Goal: Task Accomplishment & Management: Use online tool/utility

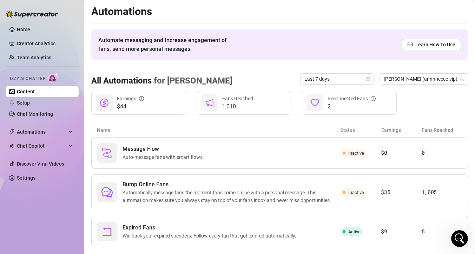
scroll to position [79, 0]
click at [30, 102] on link "Setup" at bounding box center [23, 103] width 13 height 6
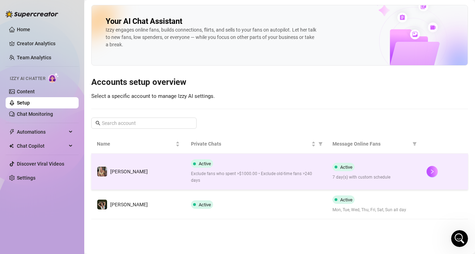
click at [129, 172] on td "[PERSON_NAME]" at bounding box center [138, 172] width 94 height 36
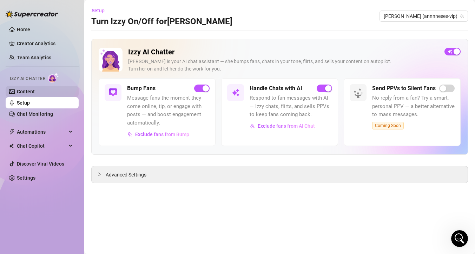
click at [35, 94] on link "Content" at bounding box center [26, 92] width 18 height 6
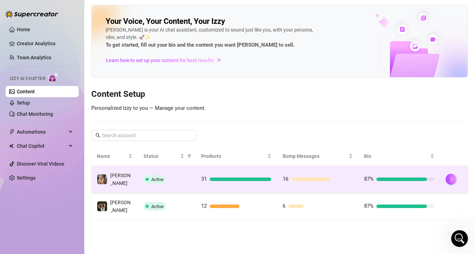
click at [194, 177] on td "Active" at bounding box center [167, 179] width 58 height 27
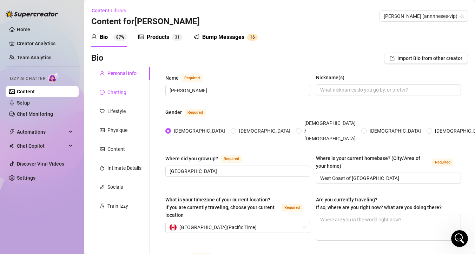
drag, startPoint x: 111, startPoint y: 96, endPoint x: 288, endPoint y: 109, distance: 177.5
click at [111, 96] on div "Chatting" at bounding box center [116, 93] width 19 height 8
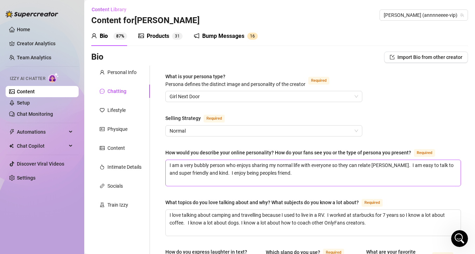
scroll to position [1, 0]
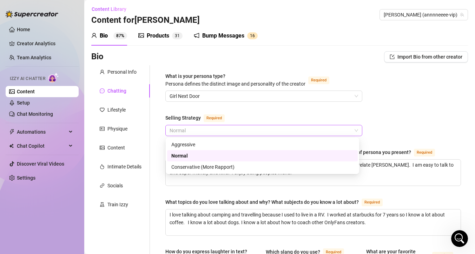
click at [348, 130] on span "Normal" at bounding box center [264, 130] width 189 height 11
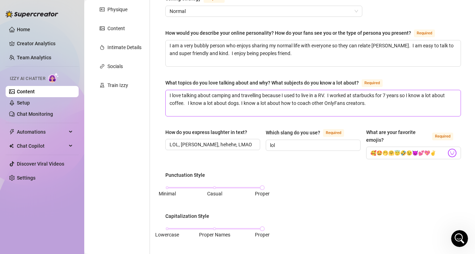
scroll to position [0, 0]
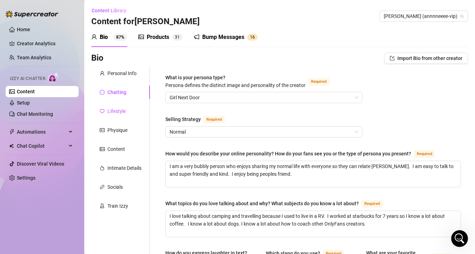
click at [112, 113] on div "Lifestyle" at bounding box center [116, 111] width 18 height 8
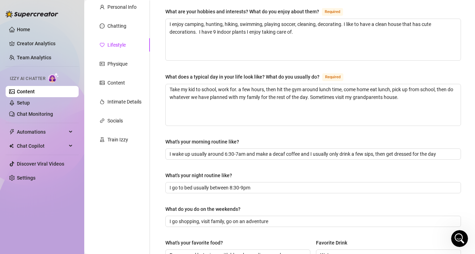
scroll to position [33, 0]
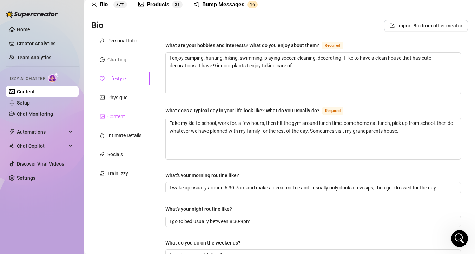
click at [113, 110] on div "Content" at bounding box center [120, 116] width 59 height 13
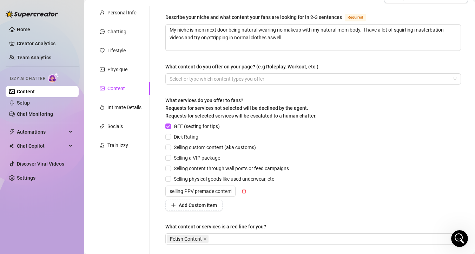
scroll to position [65, 0]
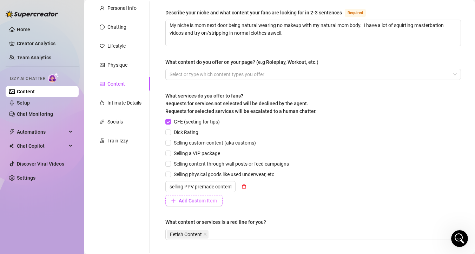
click at [184, 199] on span "Add Custom Item" at bounding box center [198, 201] width 38 height 6
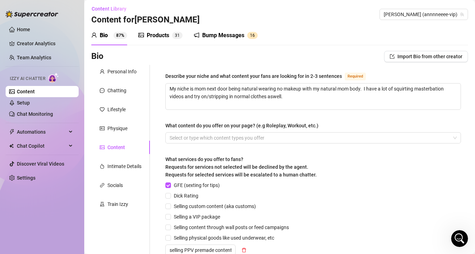
scroll to position [0, 0]
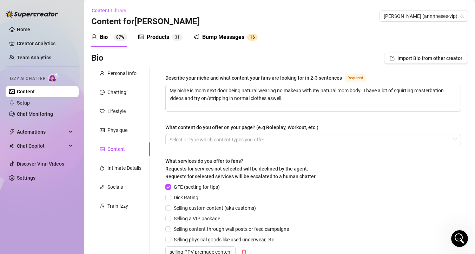
click at [172, 41] on div "Products 3 1" at bounding box center [160, 37] width 44 height 8
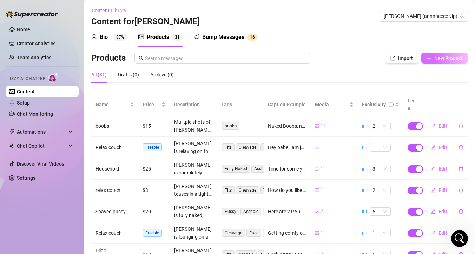
click at [447, 59] on span "New Product" at bounding box center [448, 58] width 28 height 6
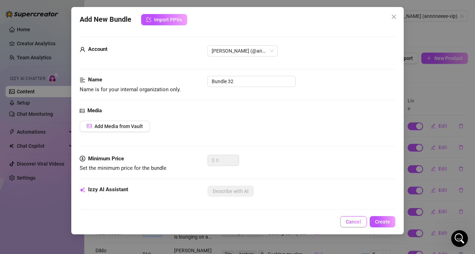
click at [361, 221] on span "Cancel" at bounding box center [353, 222] width 15 height 6
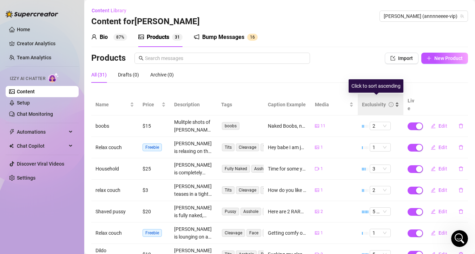
click at [394, 101] on div "Exclusivity" at bounding box center [380, 105] width 37 height 8
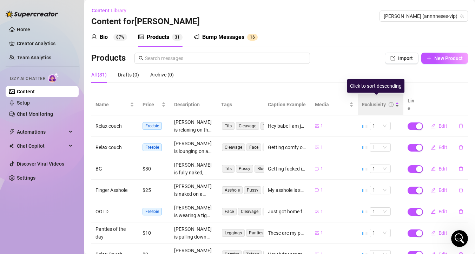
click at [394, 101] on div "Exclusivity" at bounding box center [380, 105] width 37 height 8
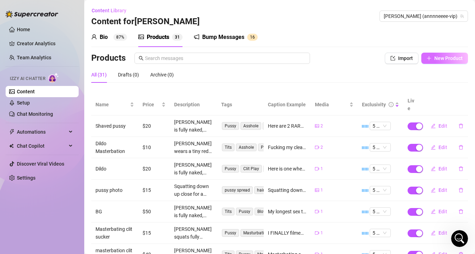
click at [427, 59] on button "New Product" at bounding box center [444, 58] width 47 height 11
type textarea "Type your message here..."
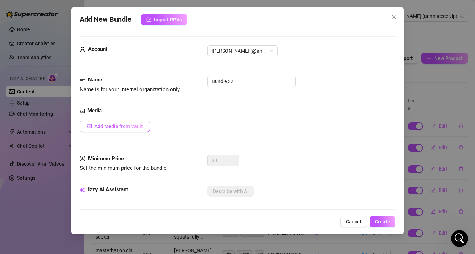
click at [136, 127] on span "Add Media from Vault" at bounding box center [118, 127] width 48 height 6
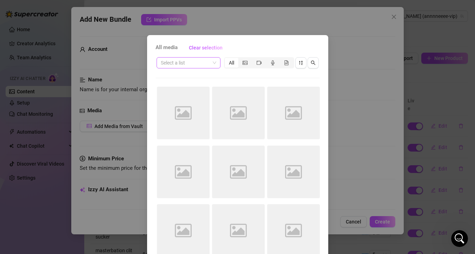
click at [213, 63] on span at bounding box center [188, 63] width 55 height 11
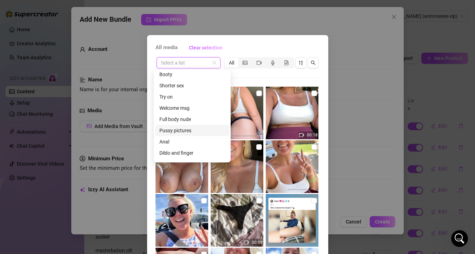
scroll to position [37, 0]
click at [192, 130] on div "Pussy pictures" at bounding box center [192, 130] width 66 height 8
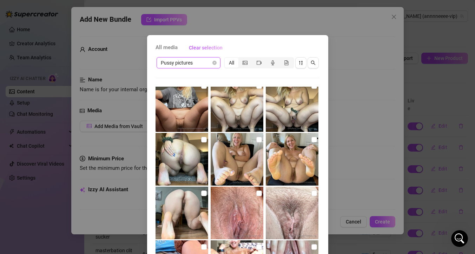
scroll to position [0, 0]
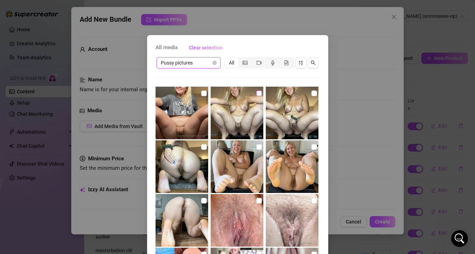
click at [256, 93] on input "checkbox" at bounding box center [259, 94] width 6 height 6
checkbox input "true"
click at [312, 95] on input "checkbox" at bounding box center [315, 94] width 6 height 6
checkbox input "true"
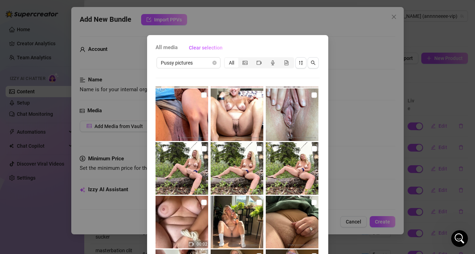
scroll to position [39, 0]
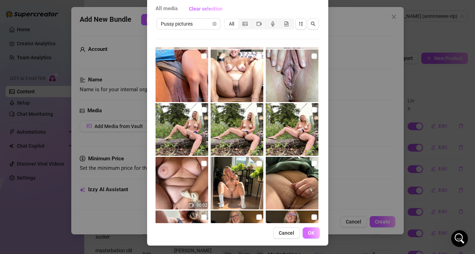
click at [310, 237] on button "OK" at bounding box center [311, 233] width 17 height 11
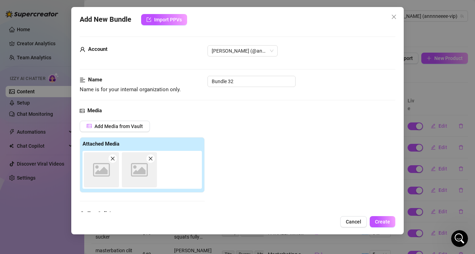
scroll to position [109, 0]
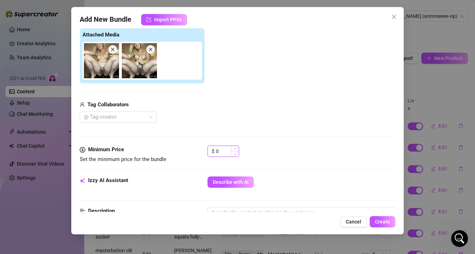
click at [223, 151] on input "0" at bounding box center [227, 151] width 23 height 11
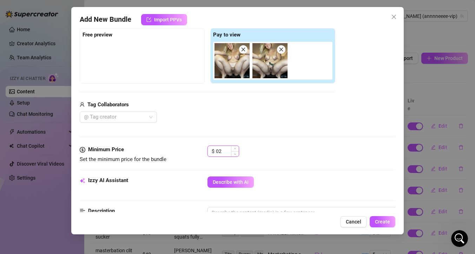
type input "0"
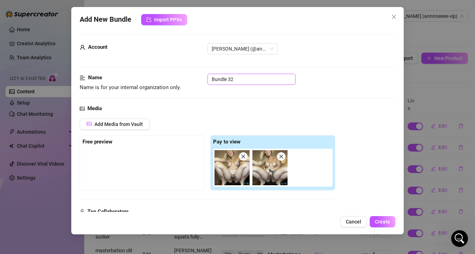
scroll to position [0, 0]
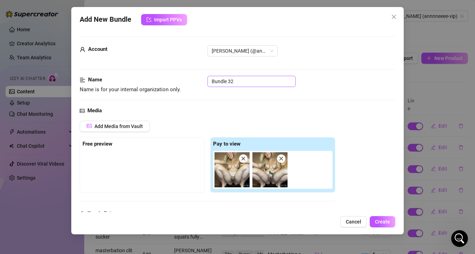
type input "20"
drag, startPoint x: 235, startPoint y: 84, endPoint x: 194, endPoint y: 81, distance: 40.4
click at [194, 81] on div "Name Name is for your internal organization only. Bundle 32" at bounding box center [238, 85] width 316 height 18
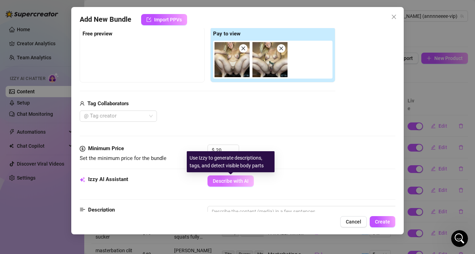
scroll to position [113, 0]
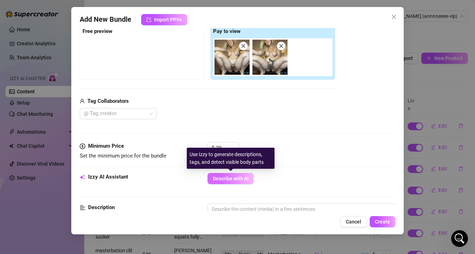
type input "puss squat"
click at [232, 176] on span "Describe with AI" at bounding box center [231, 179] width 36 height 6
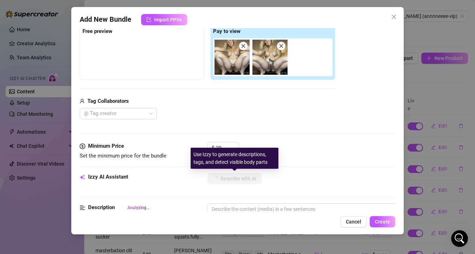
type textarea "[PERSON_NAME]"
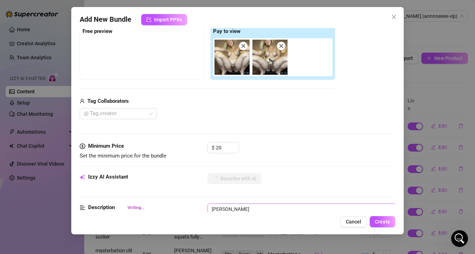
type textarea "[PERSON_NAME] is"
type textarea "[PERSON_NAME] is fully"
type textarea "[PERSON_NAME] is fully naked,"
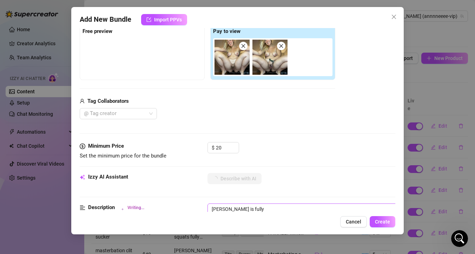
type textarea "[PERSON_NAME] is fully naked,"
type textarea "[PERSON_NAME] is fully naked, squatting"
type textarea "[PERSON_NAME] is fully naked, squatting low"
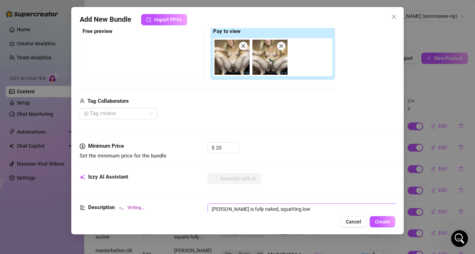
type textarea "[PERSON_NAME] is fully naked, squatting low with"
type textarea "[PERSON_NAME] is fully naked, squatting low with her"
type textarea "[PERSON_NAME] is fully naked, squatting low with her legs"
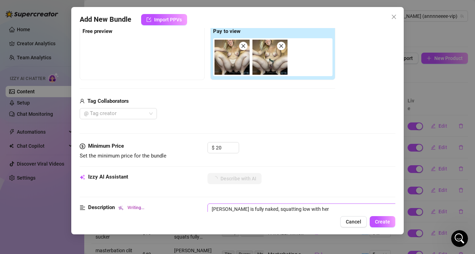
type textarea "[PERSON_NAME] is fully naked, squatting low with her legs"
type textarea "[PERSON_NAME] is fully naked, squatting low with her legs spread"
type textarea "[PERSON_NAME] is fully naked, squatting low with her legs spread wide,"
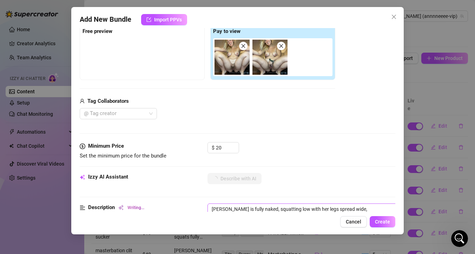
type textarea "[PERSON_NAME] is fully naked, squatting low with her legs spread wide, giving"
type textarea "[PERSON_NAME] is fully naked, squatting low with her legs spread wide, giving a"
type textarea "[PERSON_NAME] is fully naked, squatting low with her legs spread wide, giving a…"
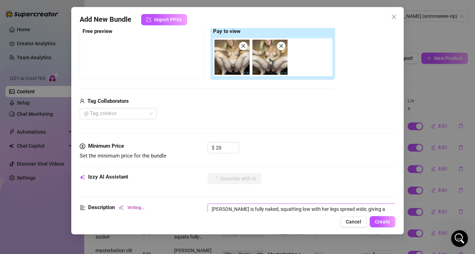
type textarea "[PERSON_NAME] is fully naked, squatting low with her legs spread wide, giving a…"
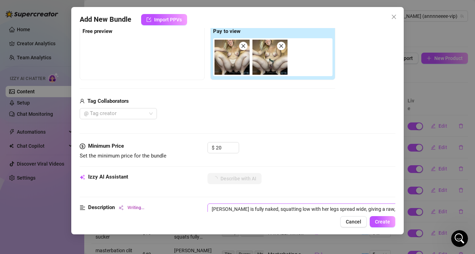
type textarea "[PERSON_NAME] is fully naked, squatting low with her legs spread wide, giving a…"
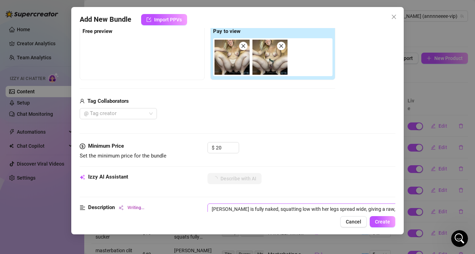
type textarea "[PERSON_NAME] is fully naked, squatting low with her legs spread wide, giving a…"
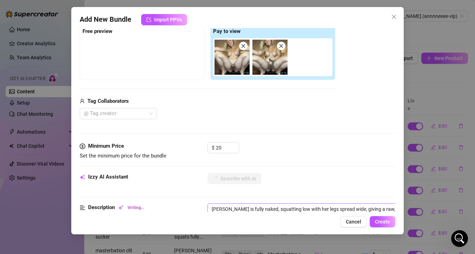
type textarea "[PERSON_NAME] is fully naked, squatting low with her legs spread wide, giving a…"
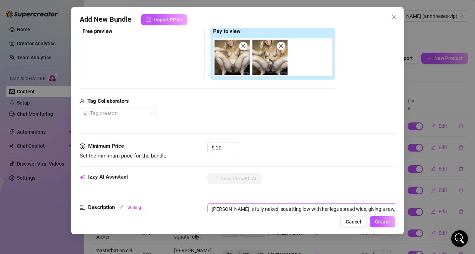
type textarea "[PERSON_NAME] is fully naked, squatting low with her legs spread wide, giving a…"
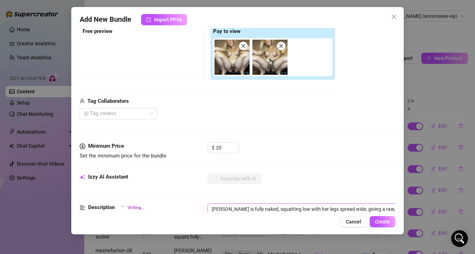
type textarea "[PERSON_NAME] is fully naked, squatting low with her legs spread wide, giving a…"
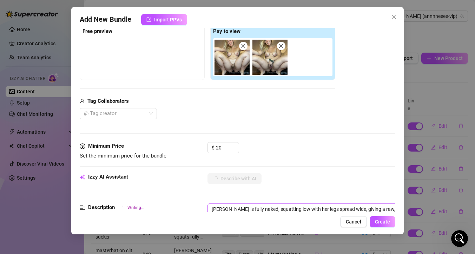
type textarea "[PERSON_NAME] is fully naked, squatting low with her legs spread wide, giving a…"
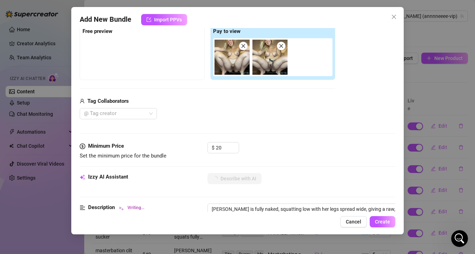
type textarea "[PERSON_NAME] is fully naked, squatting low with her legs spread wide, giving a…"
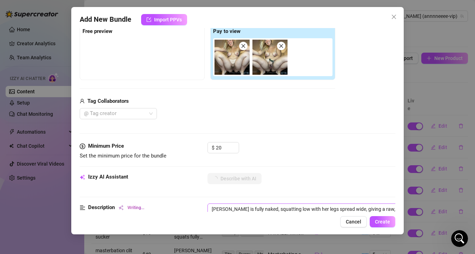
type textarea "[PERSON_NAME] is fully naked, squatting low with her legs spread wide, giving a…"
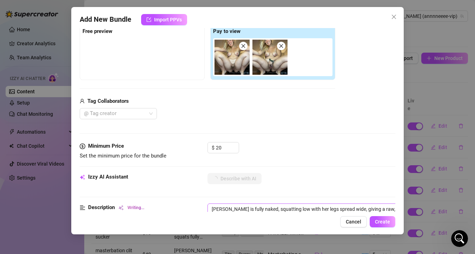
scroll to position [163, 0]
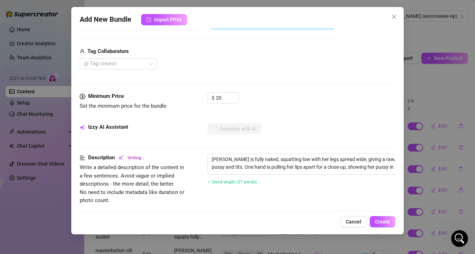
type textarea "[PERSON_NAME] is fully naked, squatting low with her legs spread wide, giving a…"
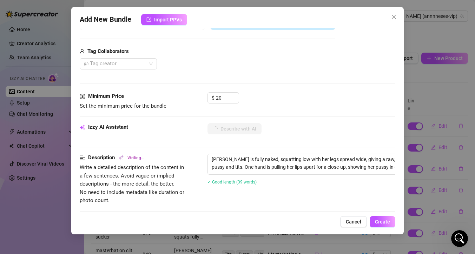
type textarea "[PERSON_NAME] is fully naked, squatting low with her legs spread wide, giving a…"
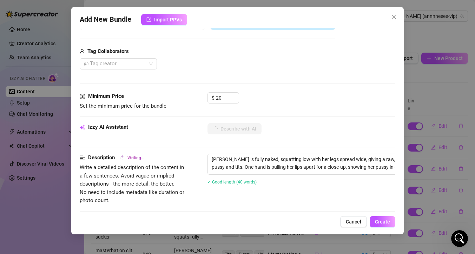
type textarea "[PERSON_NAME] is fully naked, squatting low with her legs spread wide, giving a…"
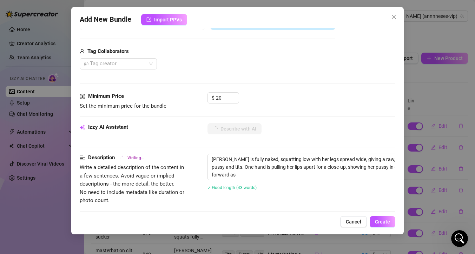
type textarea "[PERSON_NAME] is fully naked, squatting low with her legs spread wide, giving a…"
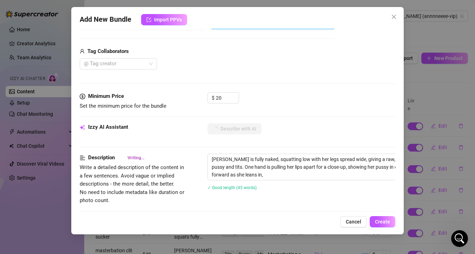
type textarea "[PERSON_NAME] is fully naked, squatting low with her legs spread wide, giving a…"
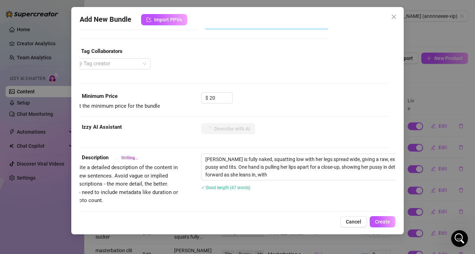
type textarea "[PERSON_NAME] is fully naked, squatting low with her legs spread wide, giving a…"
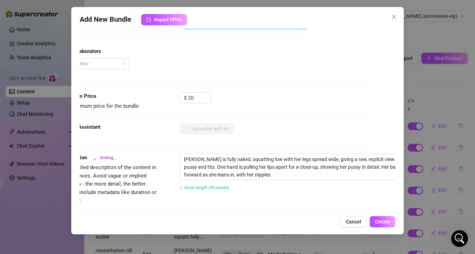
type textarea "[PERSON_NAME] is fully naked, squatting low with her legs spread wide, giving a…"
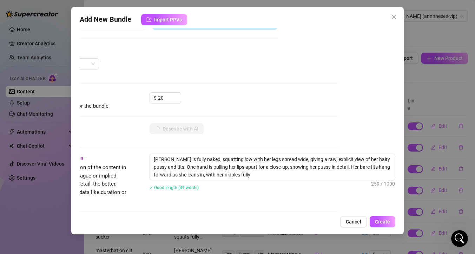
type textarea "[PERSON_NAME] is fully naked, squatting low with her legs spread wide, giving a…"
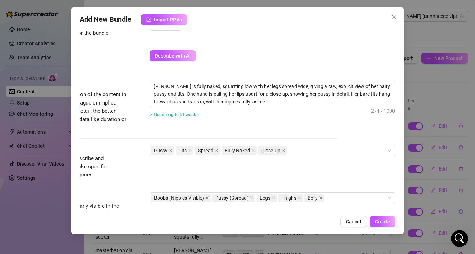
scroll to position [237, 63]
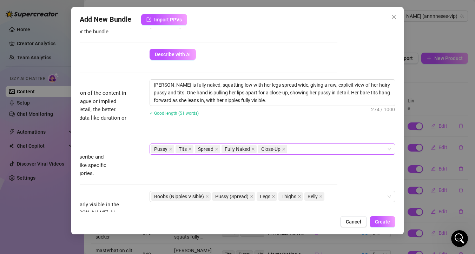
click at [313, 145] on div "Pussy Tits Spread Fully Naked Close-Up" at bounding box center [269, 149] width 236 height 10
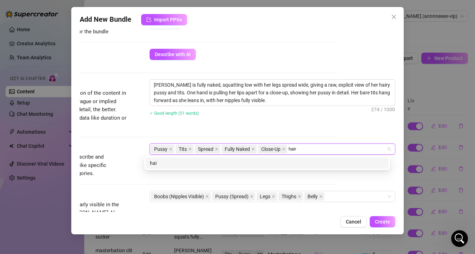
type input "hairy"
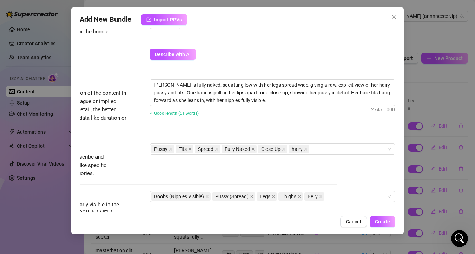
click at [352, 117] on div "✓ Good length (51 words)" at bounding box center [273, 112] width 246 height 11
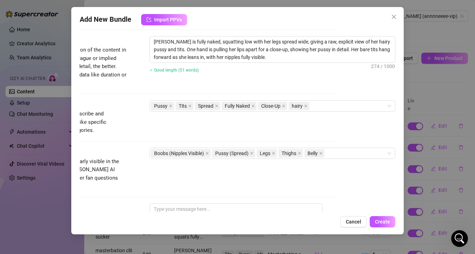
scroll to position [282, 63]
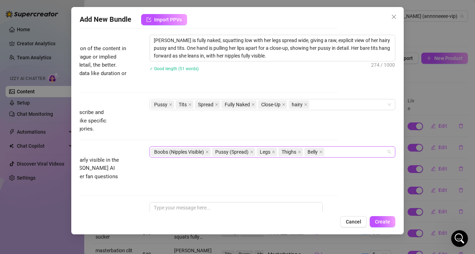
click at [344, 154] on div "Boobs (Nipples Visible) Pussy (Spread) Legs Thighs Belly" at bounding box center [269, 152] width 236 height 10
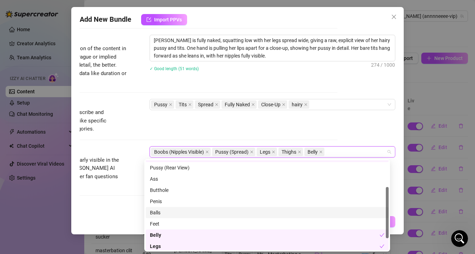
scroll to position [67, 0]
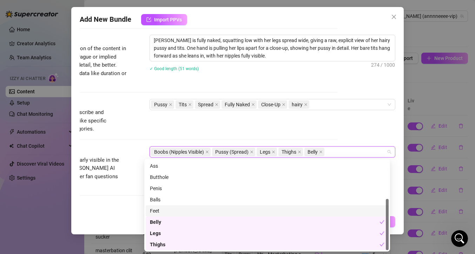
click at [256, 207] on div "Feet" at bounding box center [267, 211] width 235 height 8
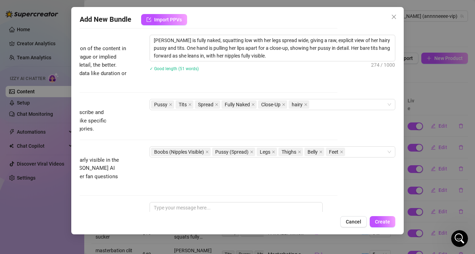
click at [365, 123] on div "Account [PERSON_NAME] (@annnneeee-vip) Name Name is for your internal organizat…" at bounding box center [238, 120] width 316 height 184
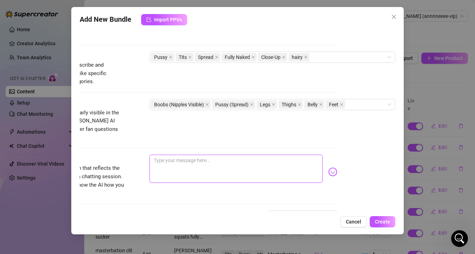
click at [233, 158] on textarea at bounding box center [236, 169] width 173 height 28
type textarea "s"
type textarea "sq"
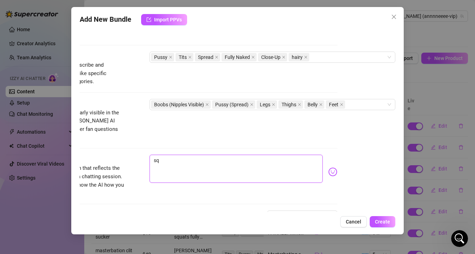
type textarea "squ"
type textarea "squa"
type textarea "squat"
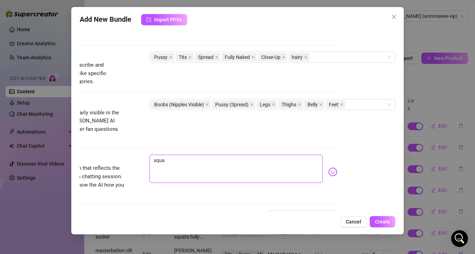
type textarea "squat"
type textarea "squatt"
type textarea "squatti"
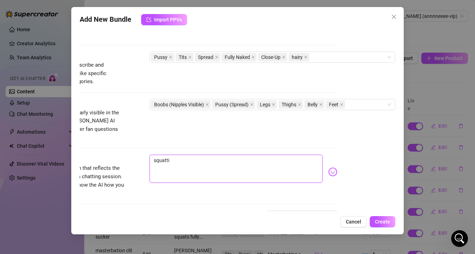
type textarea "squattin"
type textarea "squatting"
type textarea "squattin"
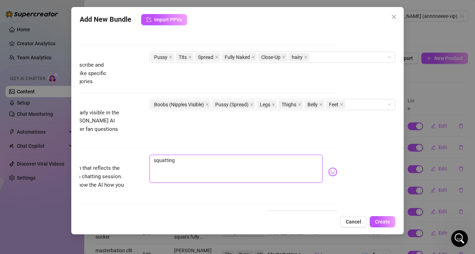
type textarea "squattin"
type textarea "squattinn"
type textarea "squattinng"
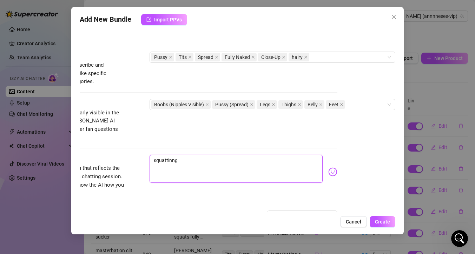
type textarea "squattinng"
type textarea "squattinng d"
type textarea "squattinng do"
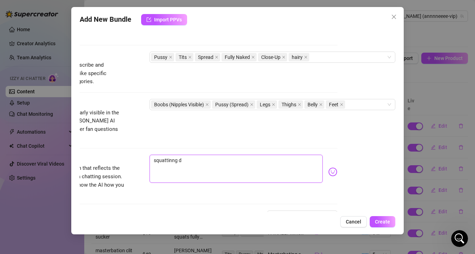
type textarea "squattinng do"
type textarea "squattinng dow"
type textarea "squattinng down"
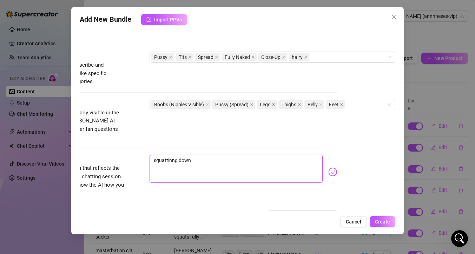
type textarea "squattinng down b"
type textarea "squattinng down ba"
type textarea "squattinng down bab"
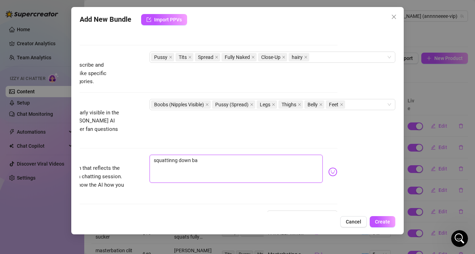
type textarea "squattinng down bab"
type textarea "squattinng down babe"
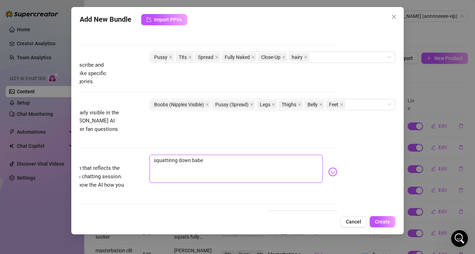
click at [167, 155] on textarea "squattinng down babe" at bounding box center [236, 169] width 173 height 28
type textarea "squatting down babe"
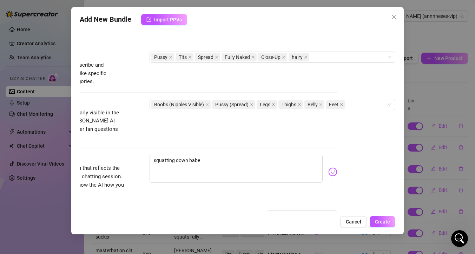
click at [208, 145] on div "Visible Body Parts Select the body parts clearly visible in the content. This h…" at bounding box center [180, 127] width 316 height 56
click at [208, 156] on textarea "squatting down babe" at bounding box center [236, 169] width 173 height 28
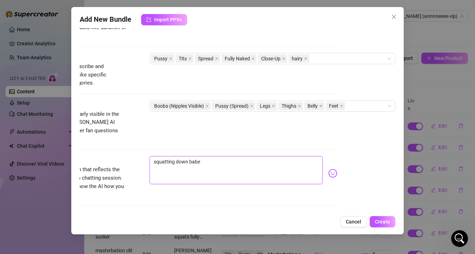
click at [150, 156] on textarea "squatting down babe" at bounding box center [236, 170] width 173 height 28
type textarea "Nsquatting down babe"
type textarea "Nasquatting down babe"
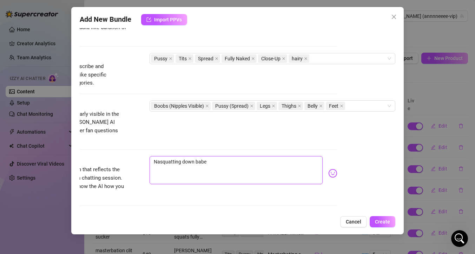
type textarea "Naksquatting down babe"
type textarea "Nakesquatting down babe"
type textarea "Nakessquatting down babe"
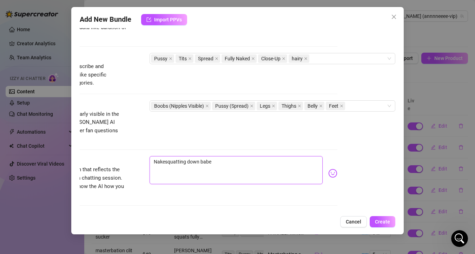
type textarea "Nakessquatting down babe"
type textarea "Nakesquatting down babe"
type textarea "Nakedsquatting down babe"
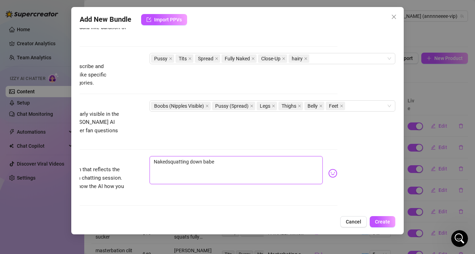
type textarea "Naked squatting down babe"
click at [230, 156] on textarea "Naked squatting down babe" at bounding box center [236, 170] width 173 height 28
type textarea "Naked squatting down babe w"
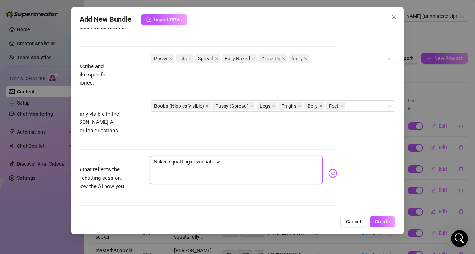
type textarea "Naked squatting down babe wi"
type textarea "Naked squatting down babe wit"
type textarea "Naked squatting down babe with"
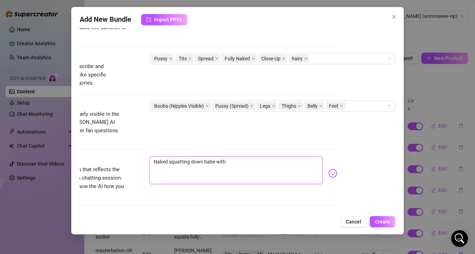
type textarea "Naked squatting down babe with m"
type textarea "Naked squatting down babe with my"
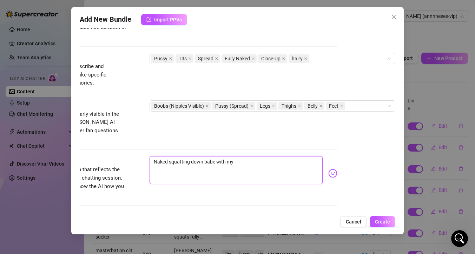
type textarea "Naked squatting down babe with my h"
type textarea "Naked squatting down babe with my ha"
type textarea "Naked squatting down babe with my hai"
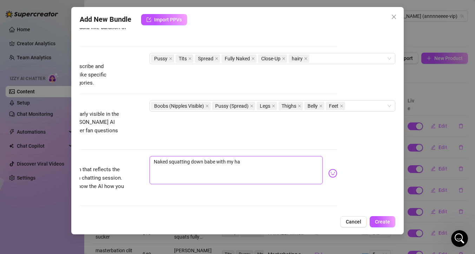
type textarea "Naked squatting down babe with my hai"
type textarea "Naked squatting down babe with my hair"
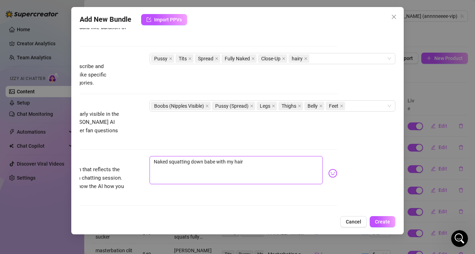
type textarea "Naked squatting down babe with my hair p"
type textarea "Naked squatting down babe with my hair pu"
type textarea "Naked squatting down babe with my hair pus"
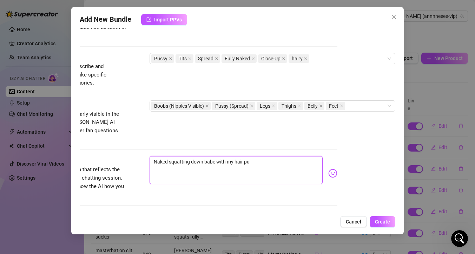
type textarea "Naked squatting down babe with my hair pus"
click at [382, 226] on button "Create" at bounding box center [383, 221] width 26 height 11
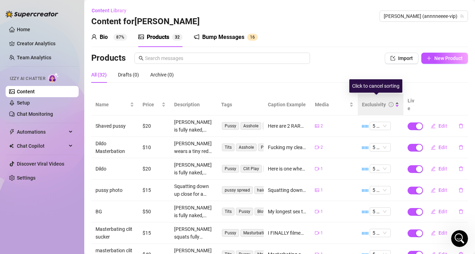
click at [391, 103] on div "Exclusivity" at bounding box center [380, 105] width 37 height 8
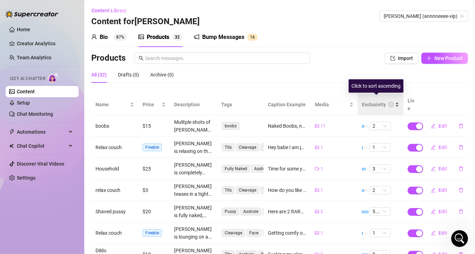
click at [392, 104] on div "Exclusivity" at bounding box center [380, 105] width 37 height 8
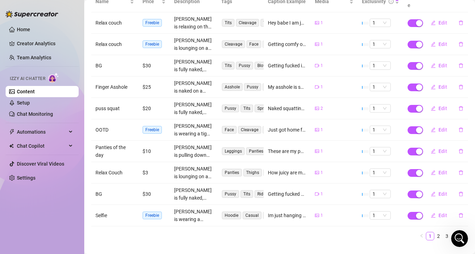
scroll to position [109, 0]
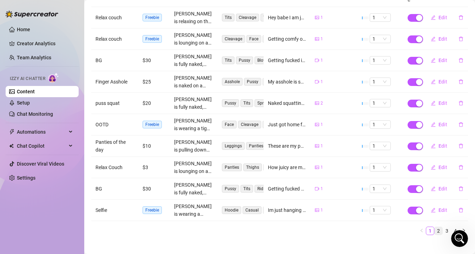
click at [435, 227] on link "2" at bounding box center [439, 231] width 8 height 8
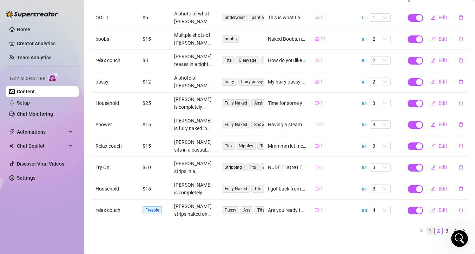
click at [426, 227] on link "1" at bounding box center [430, 231] width 8 height 8
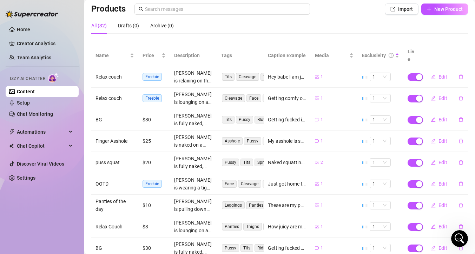
scroll to position [79, 0]
click at [383, 159] on span "1" at bounding box center [380, 163] width 15 height 8
click at [378, 201] on div "4" at bounding box center [376, 201] width 10 height 8
click at [380, 159] on span "1" at bounding box center [380, 163] width 15 height 8
click at [376, 201] on div "4" at bounding box center [376, 201] width 10 height 8
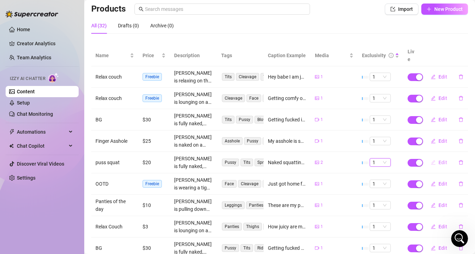
click at [431, 160] on icon "edit" at bounding box center [433, 162] width 5 height 5
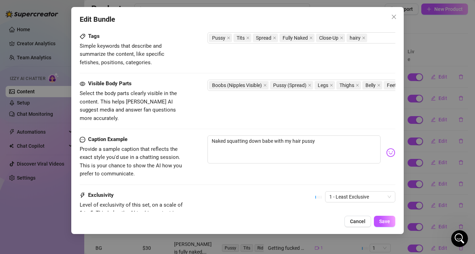
scroll to position [411, 0]
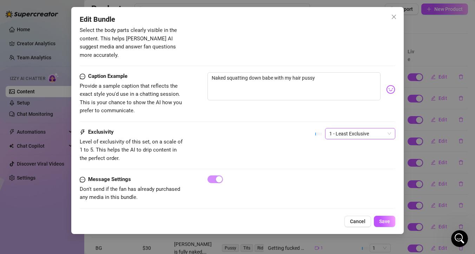
click at [348, 129] on span "1 - Least Exclusive" at bounding box center [360, 134] width 62 height 11
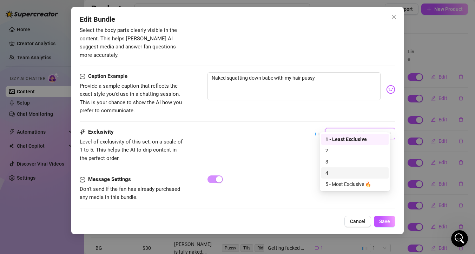
click at [344, 169] on div "4" at bounding box center [355, 173] width 59 height 8
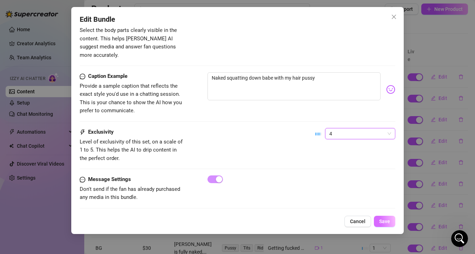
click at [382, 221] on span "Save" at bounding box center [384, 222] width 11 height 6
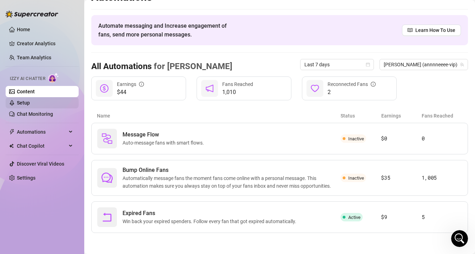
scroll to position [14, 0]
click at [35, 179] on link "Settings" at bounding box center [26, 178] width 19 height 6
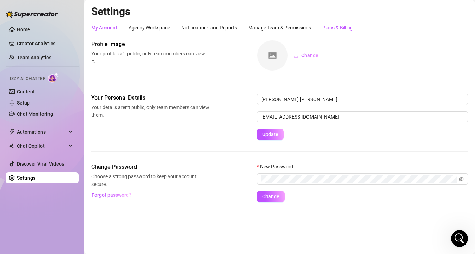
click at [335, 28] on div "Plans & Billing" at bounding box center [337, 28] width 31 height 8
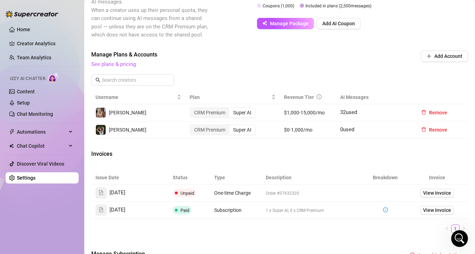
scroll to position [243, 0]
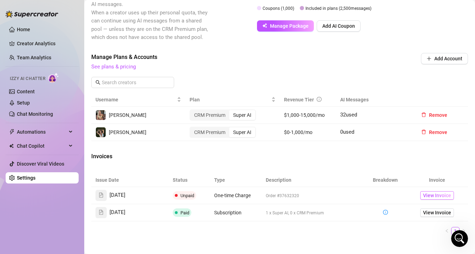
click at [433, 194] on span "View Invoice" at bounding box center [437, 196] width 28 height 8
click at [424, 213] on span "View Invoice" at bounding box center [437, 213] width 28 height 8
click at [42, 46] on link "Creator Analytics" at bounding box center [45, 43] width 56 height 11
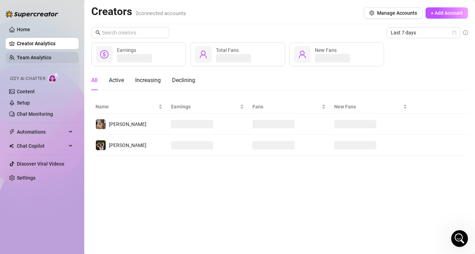
click at [32, 56] on link "Team Analytics" at bounding box center [34, 58] width 34 height 6
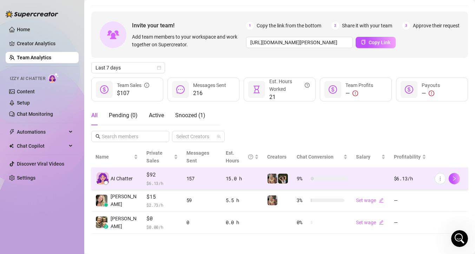
scroll to position [22, 0]
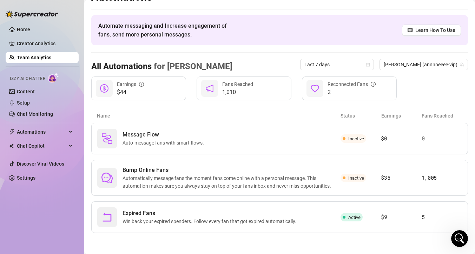
scroll to position [14, 0]
